Goal: Task Accomplishment & Management: Complete application form

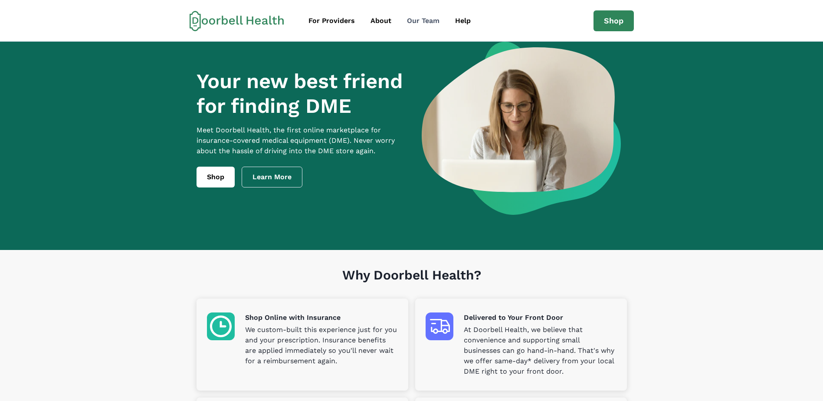
click at [419, 21] on div "Our Team" at bounding box center [423, 21] width 33 height 10
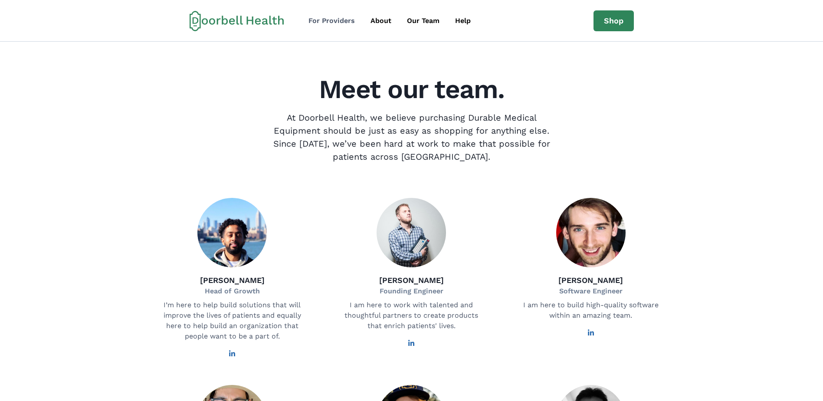
click at [335, 22] on div "For Providers" at bounding box center [331, 21] width 46 height 10
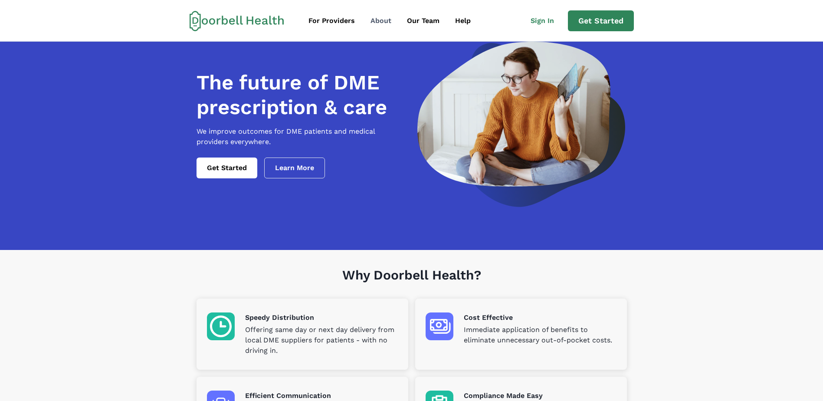
click at [382, 19] on div "About" at bounding box center [380, 21] width 21 height 10
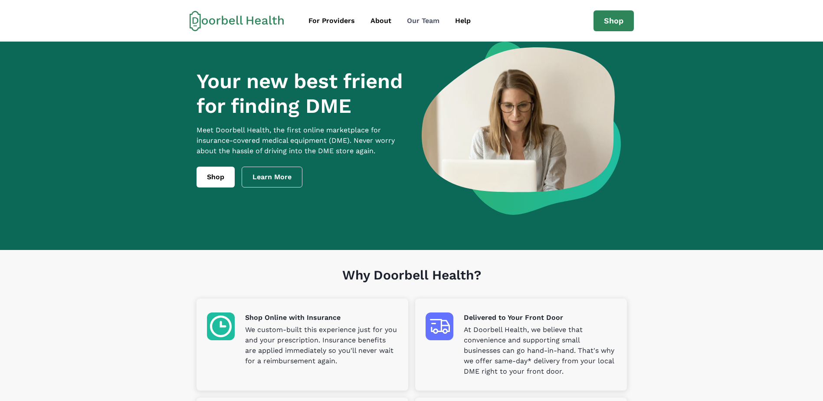
click at [424, 19] on div "Our Team" at bounding box center [423, 21] width 33 height 10
click at [463, 20] on div "Help" at bounding box center [463, 21] width 16 height 10
click at [346, 18] on div "For Providers" at bounding box center [331, 21] width 46 height 10
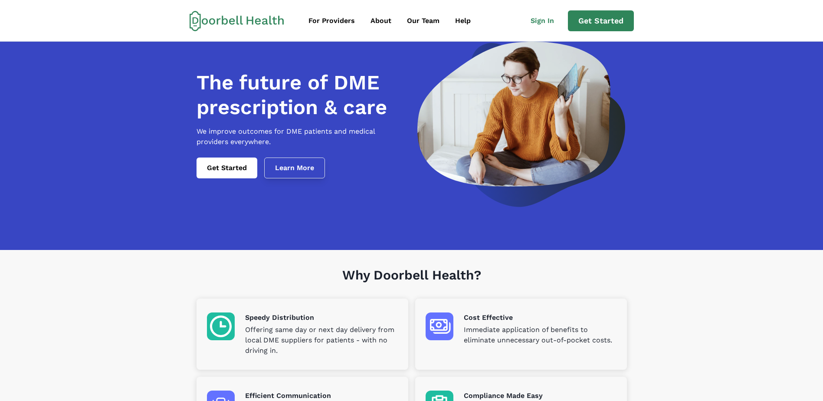
click at [305, 172] on link "Learn More" at bounding box center [294, 167] width 61 height 21
click at [585, 20] on link "Get Started" at bounding box center [601, 20] width 66 height 21
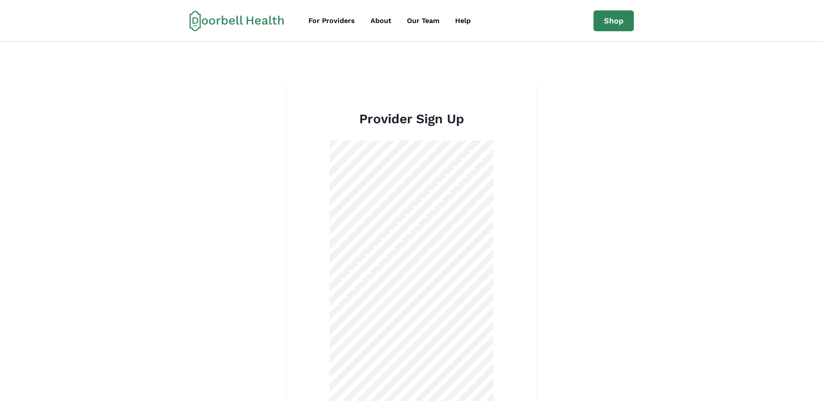
scroll to position [250, 0]
